Goal: Check status

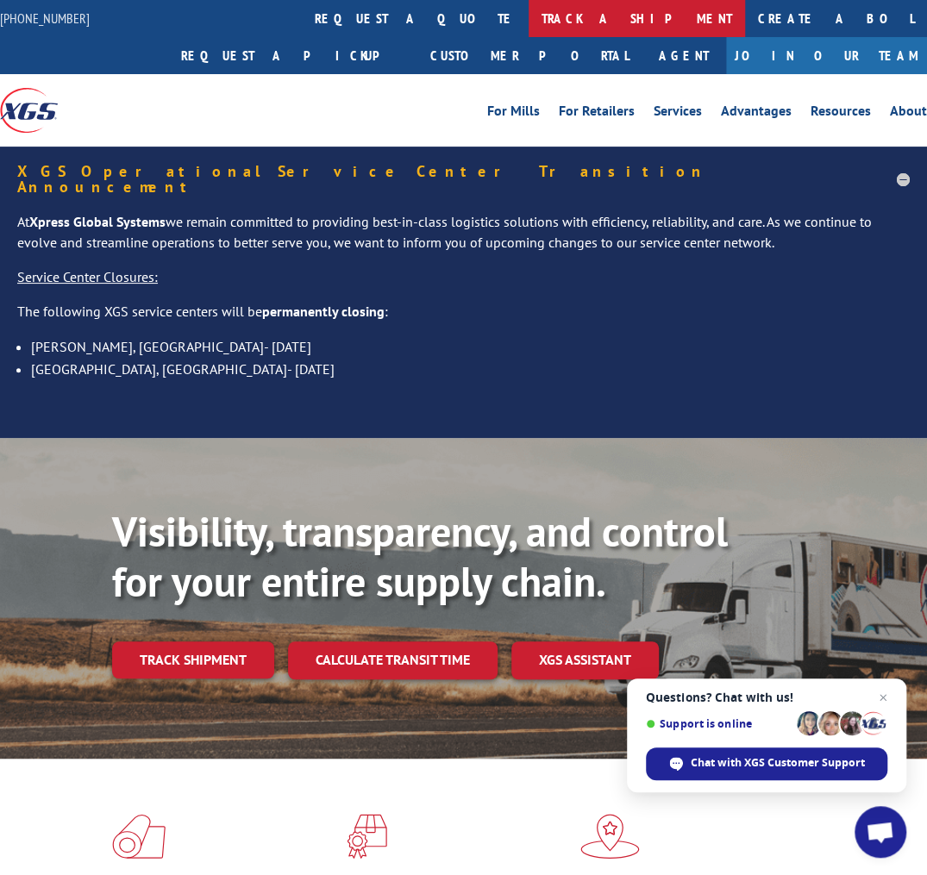
click at [528, 15] on link "track a shipment" at bounding box center [636, 18] width 216 height 37
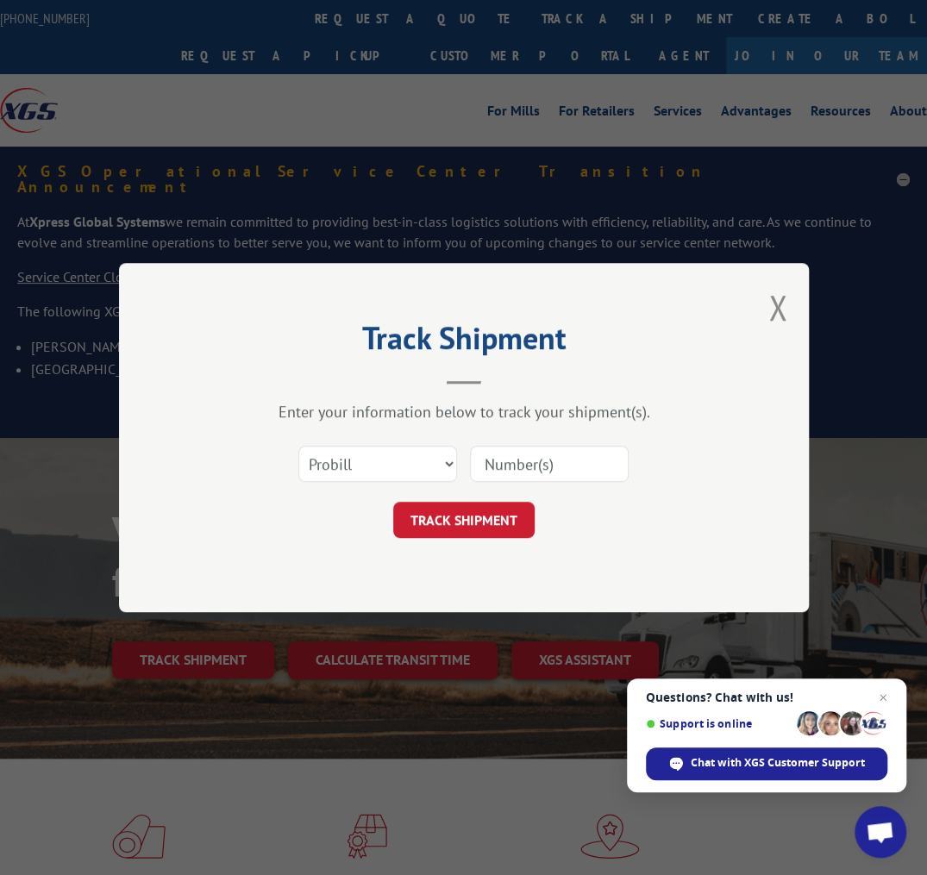
click at [477, 452] on input at bounding box center [549, 464] width 159 height 36
paste input "23497082625"
type input "23497082625"
click at [465, 523] on button "TRACK SHIPMENT" at bounding box center [463, 520] width 141 height 36
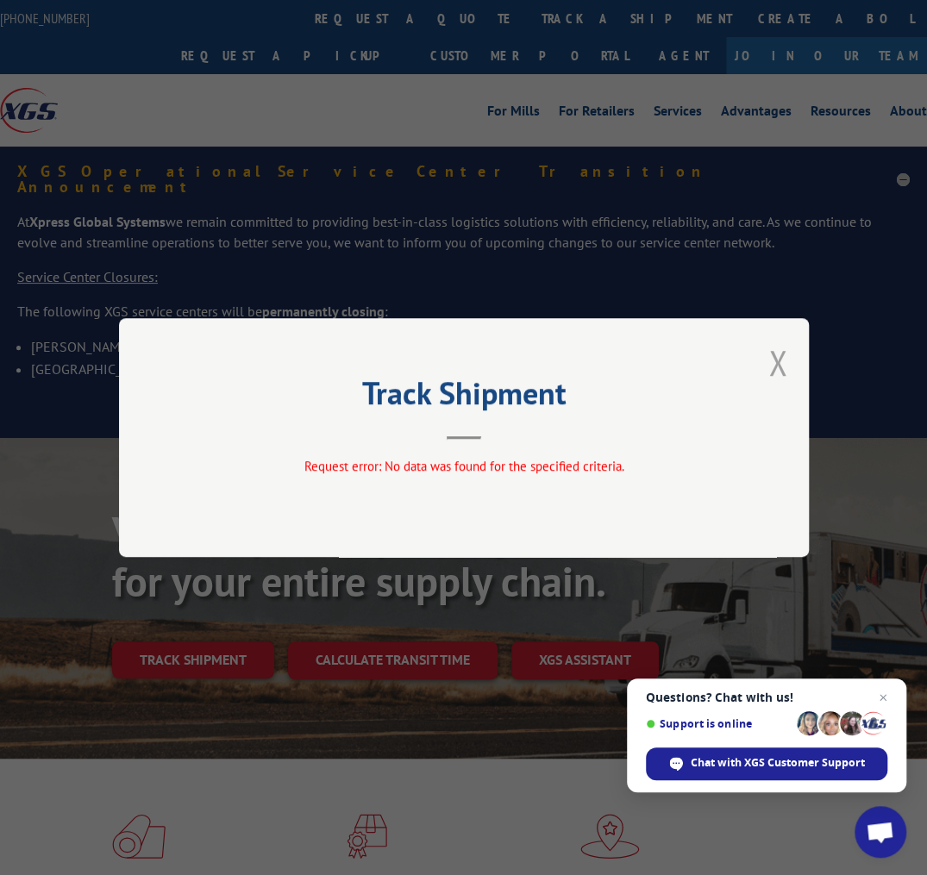
click at [771, 364] on button "Close modal" at bounding box center [777, 363] width 19 height 46
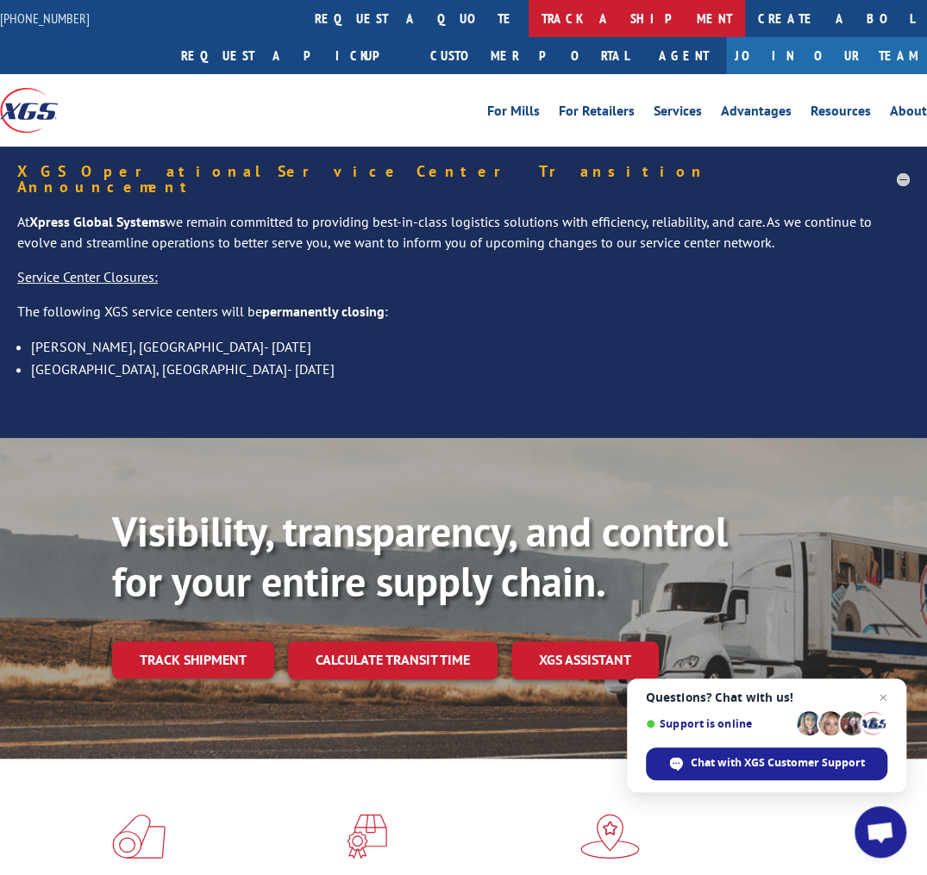
click at [528, 15] on link "track a shipment" at bounding box center [636, 18] width 216 height 37
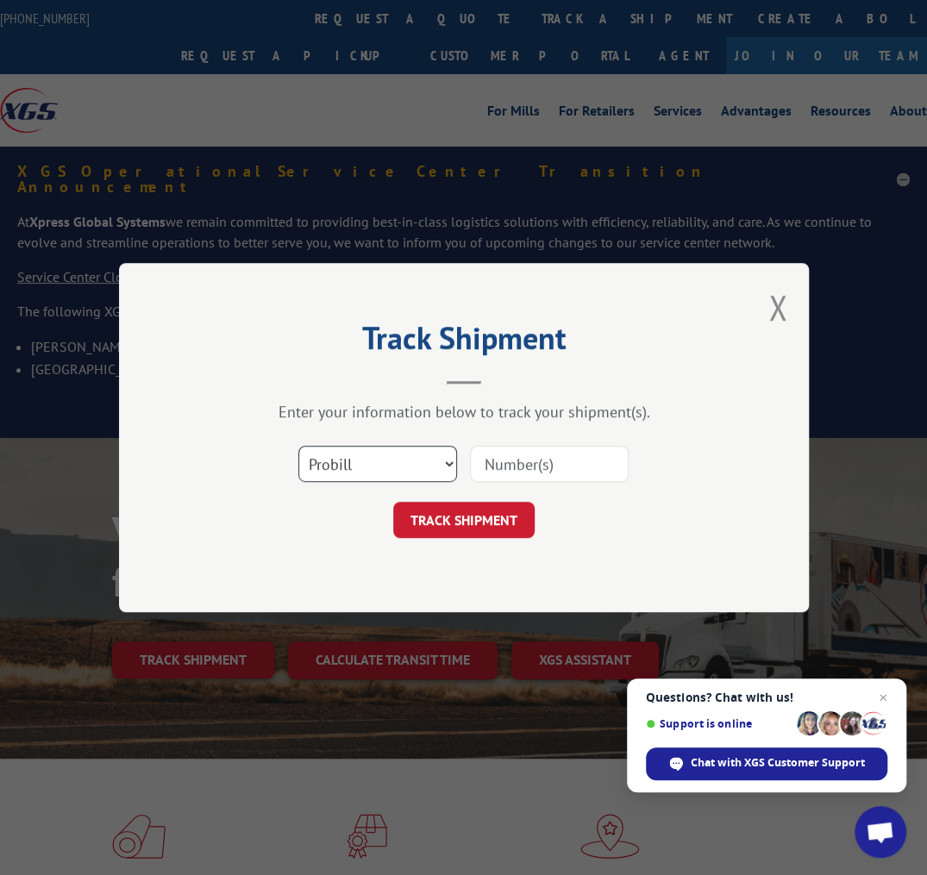
click at [440, 456] on select "Select category... Probill BOL PO" at bounding box center [377, 464] width 159 height 36
select select "bol"
click at [298, 446] on select "Select category... Probill BOL PO" at bounding box center [377, 464] width 159 height 36
click at [484, 459] on input at bounding box center [549, 464] width 159 height 36
paste input "23497082625"
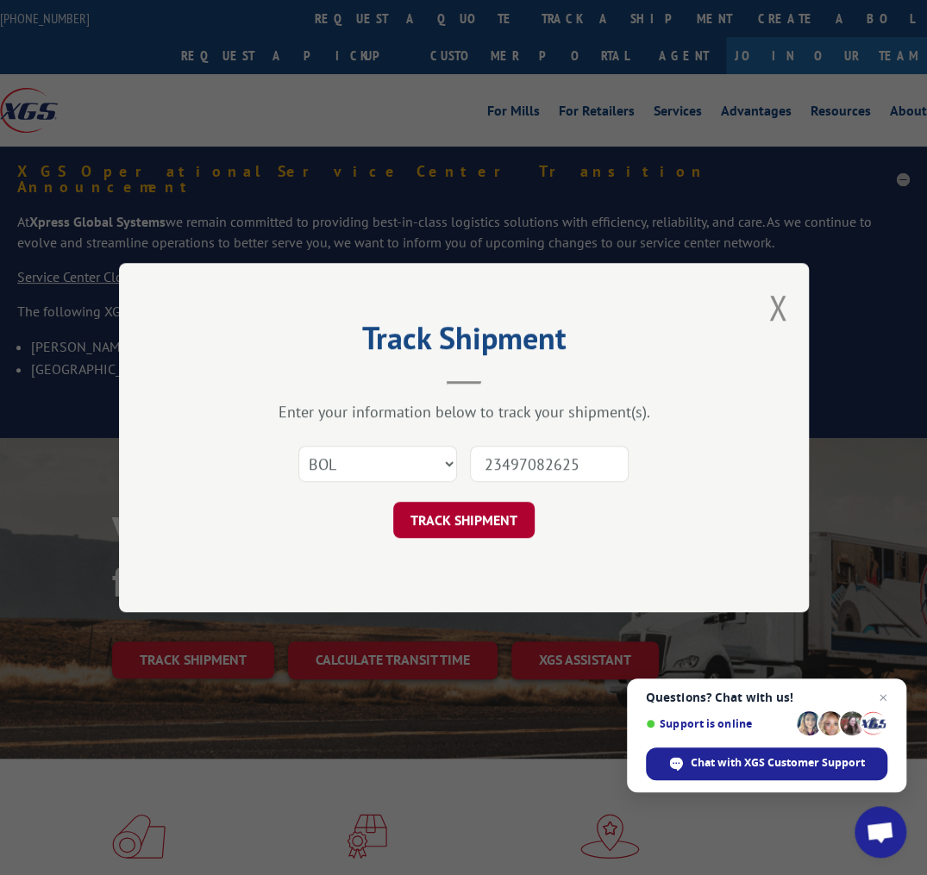
type input "23497082625"
click at [495, 521] on button "TRACK SHIPMENT" at bounding box center [463, 520] width 141 height 36
